Goal: Check status: Check status

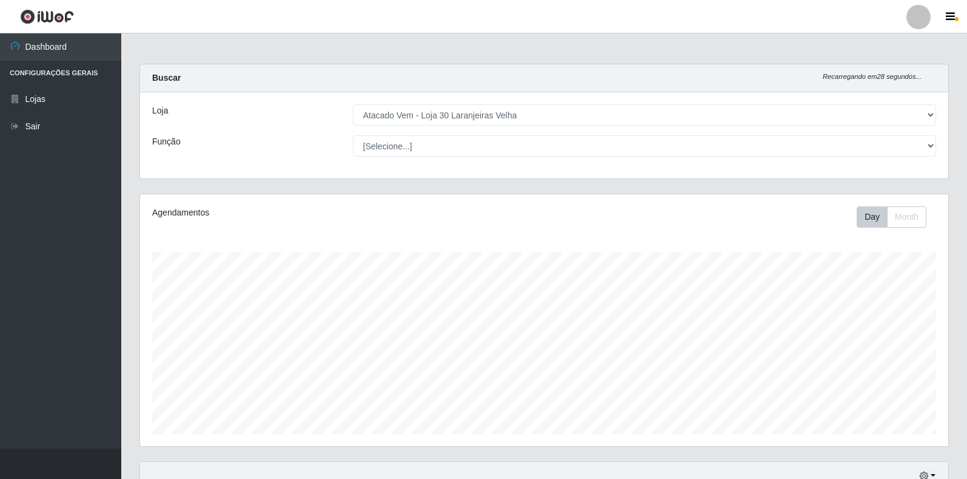
select select "495"
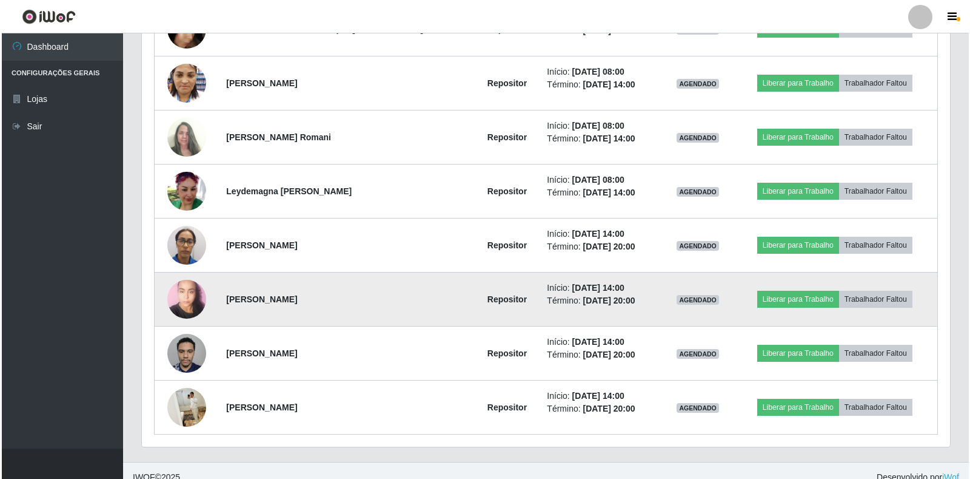
scroll to position [596, 0]
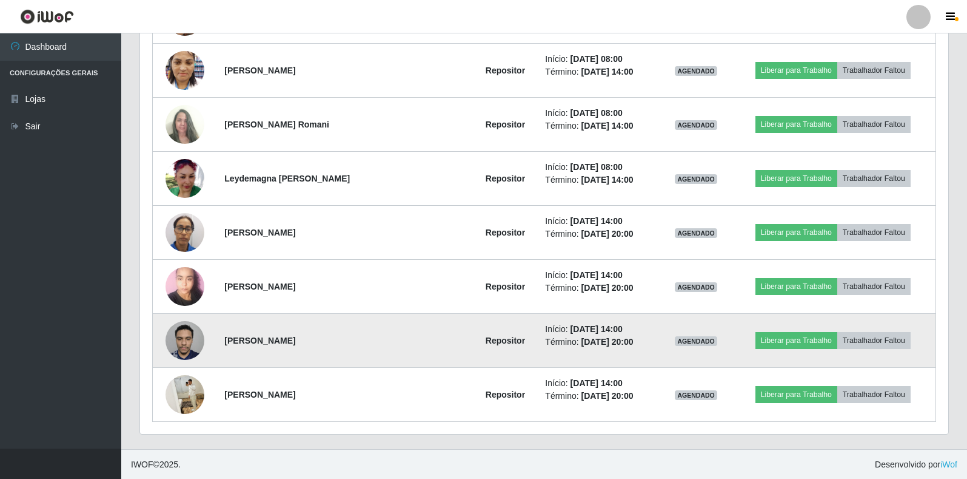
click at [185, 342] on img at bounding box center [185, 340] width 39 height 52
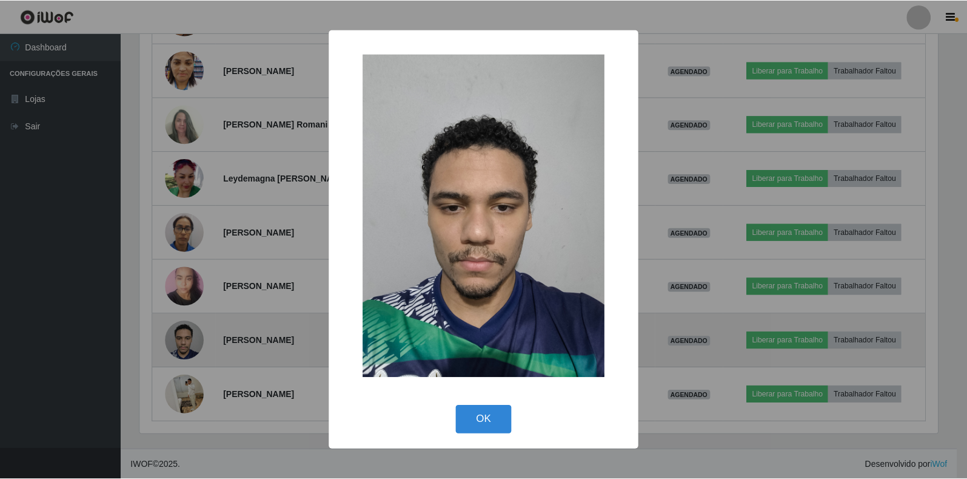
scroll to position [252, 801]
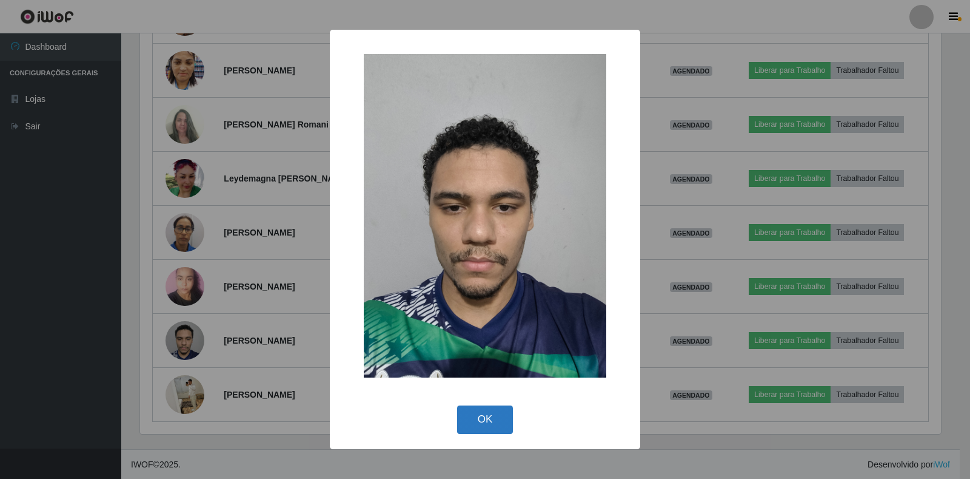
click at [480, 419] on button "OK" at bounding box center [485, 419] width 56 height 29
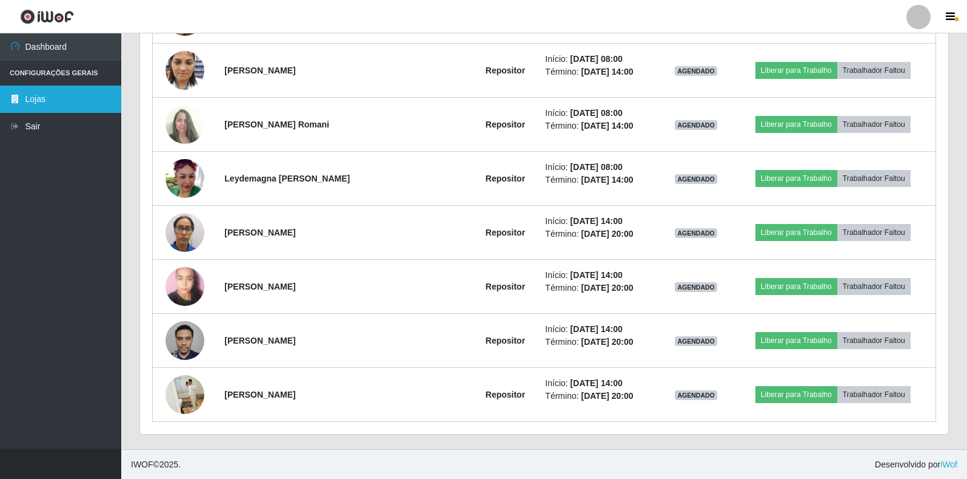
scroll to position [252, 809]
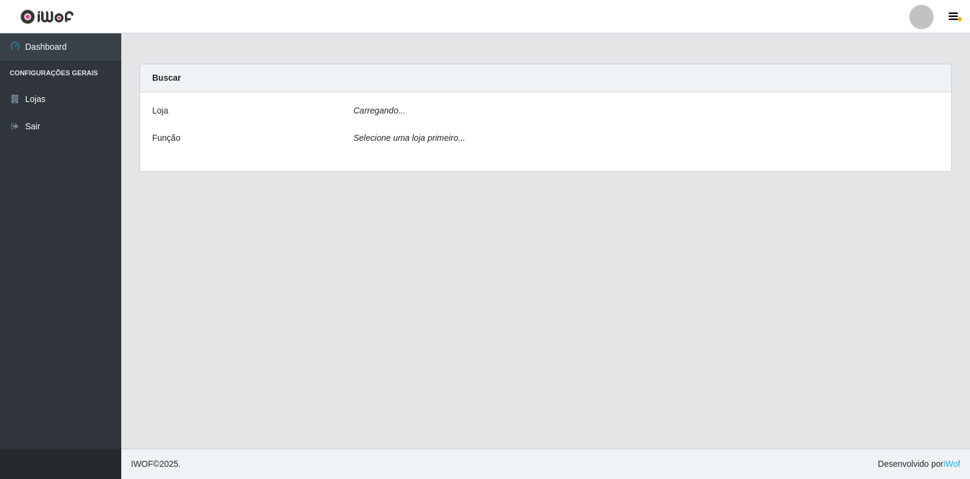
click at [192, 400] on main "Carregando... Buscar [PERSON_NAME]... Função Selecione uma loja primeiro..." at bounding box center [545, 240] width 849 height 415
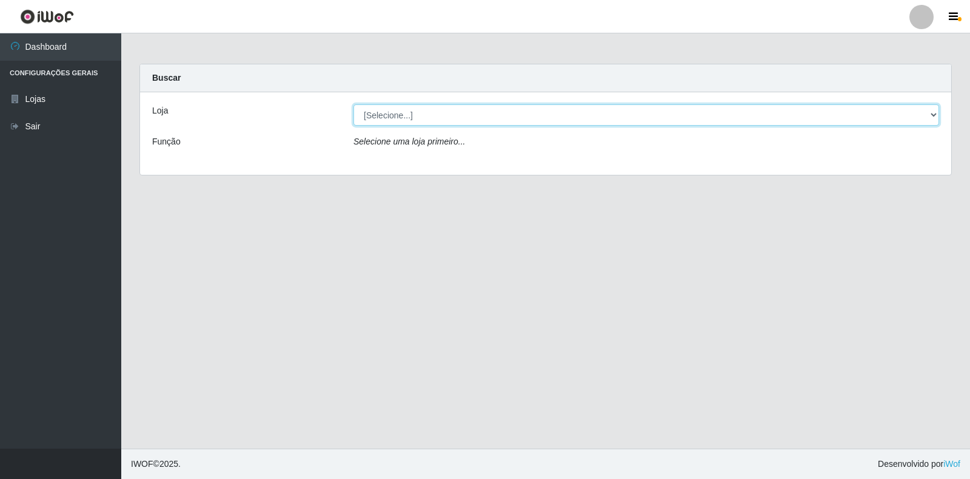
click at [392, 113] on select "[Selecione...] Atacado Vem - Loja 30 Laranjeiras Velha" at bounding box center [647, 114] width 586 height 21
select select "495"
click at [354, 104] on select "[Selecione...] Atacado Vem - Loja 30 Laranjeiras Velha" at bounding box center [647, 114] width 586 height 21
click at [415, 124] on select "[Selecione...] Atacado Vem - Loja 30 Laranjeiras Velha" at bounding box center [647, 114] width 586 height 21
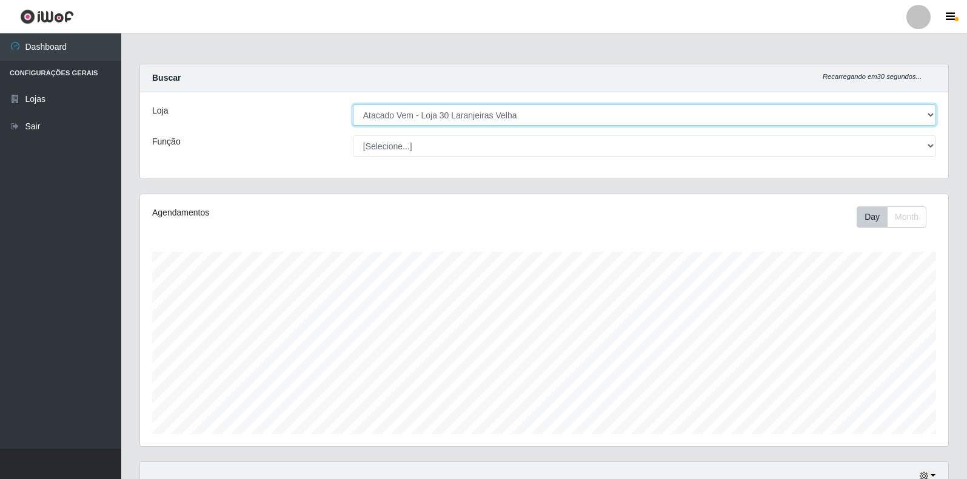
scroll to position [252, 809]
click at [353, 104] on select "[Selecione...] Atacado Vem - Loja 30 Laranjeiras Velha" at bounding box center [644, 114] width 583 height 21
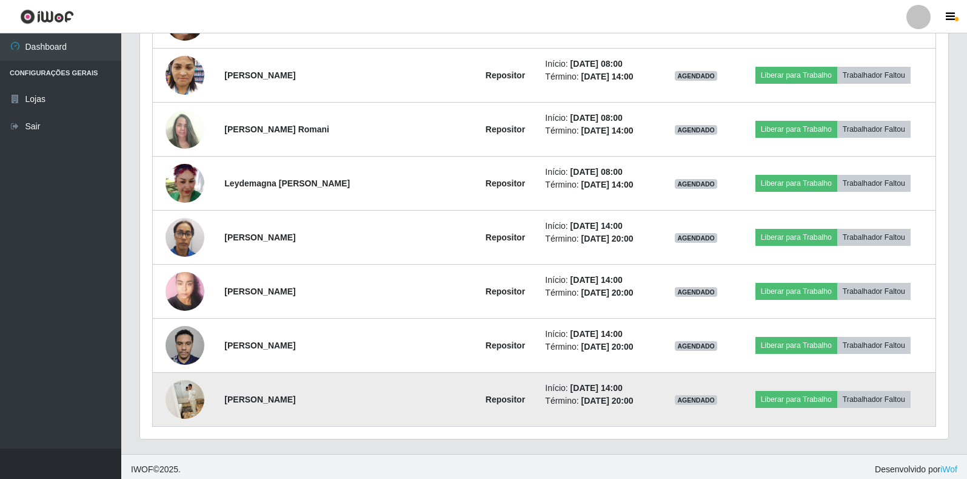
scroll to position [597, 0]
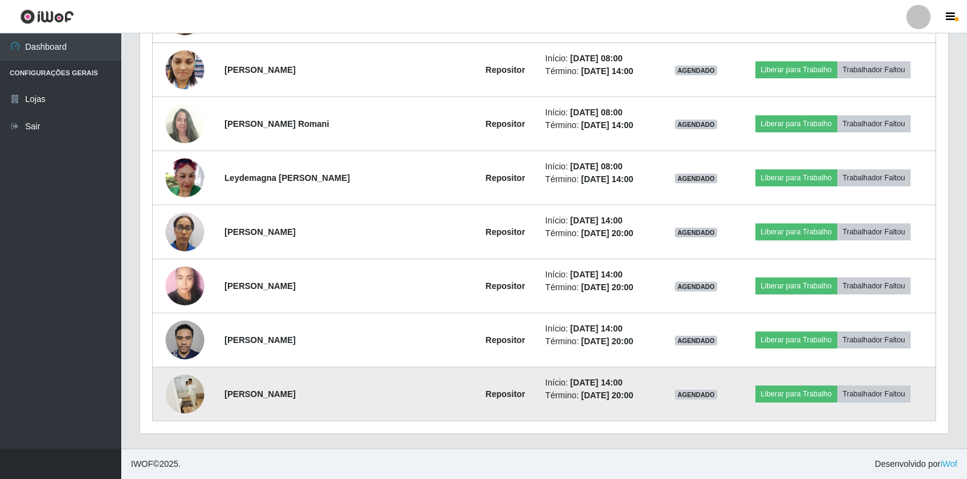
click at [180, 397] on img at bounding box center [185, 393] width 39 height 49
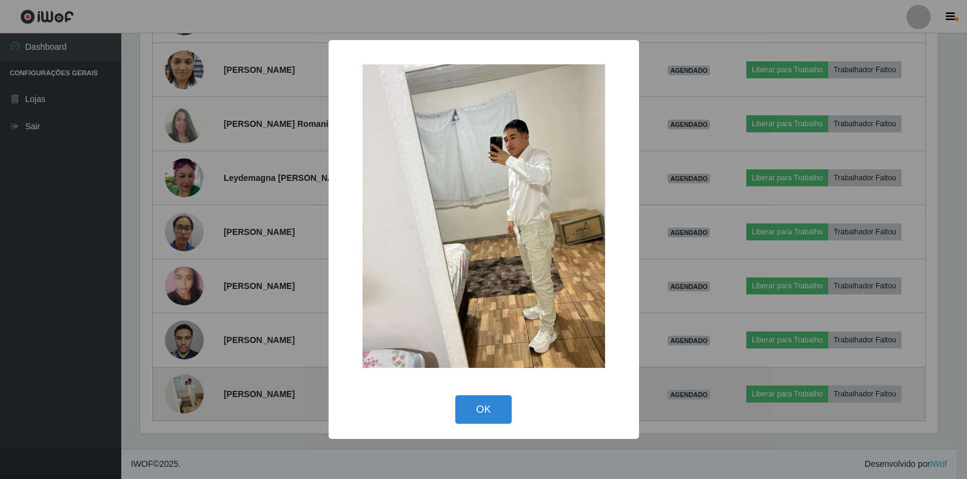
scroll to position [252, 801]
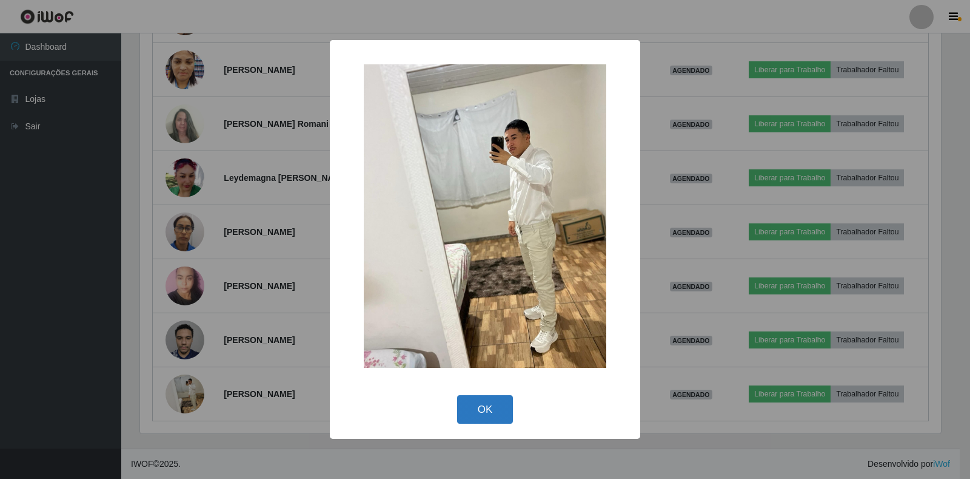
click at [483, 412] on button "OK" at bounding box center [485, 409] width 56 height 29
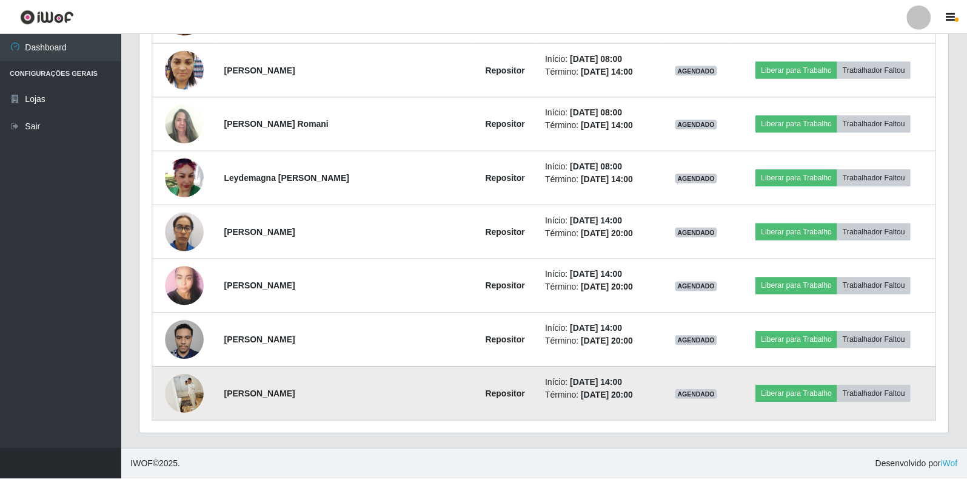
scroll to position [252, 809]
